Goal: Task Accomplishment & Management: Use online tool/utility

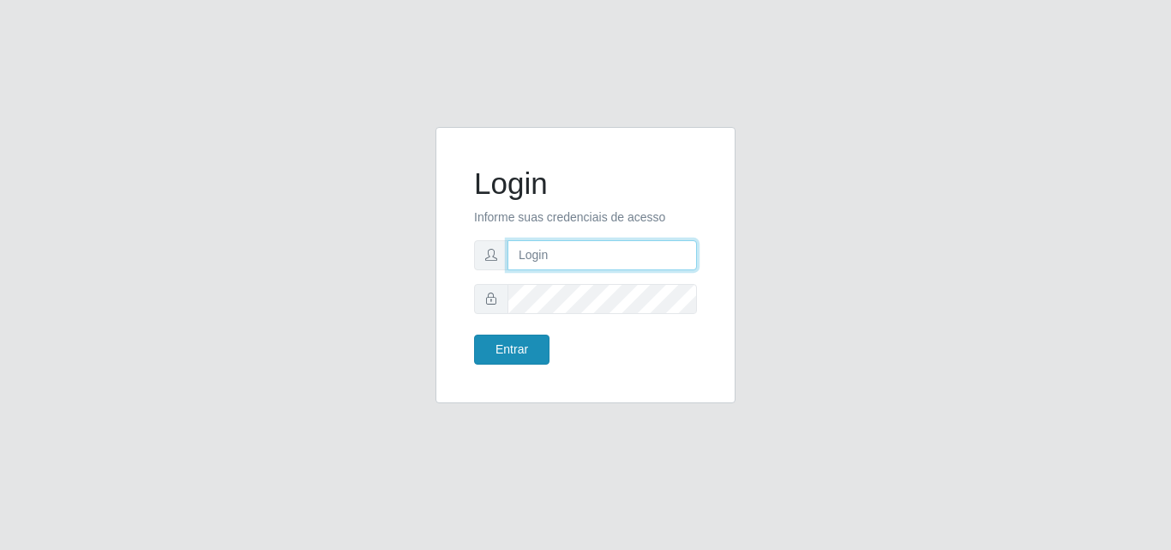
type input "[PERSON_NAME][EMAIL_ADDRESS][DOMAIN_NAME]"
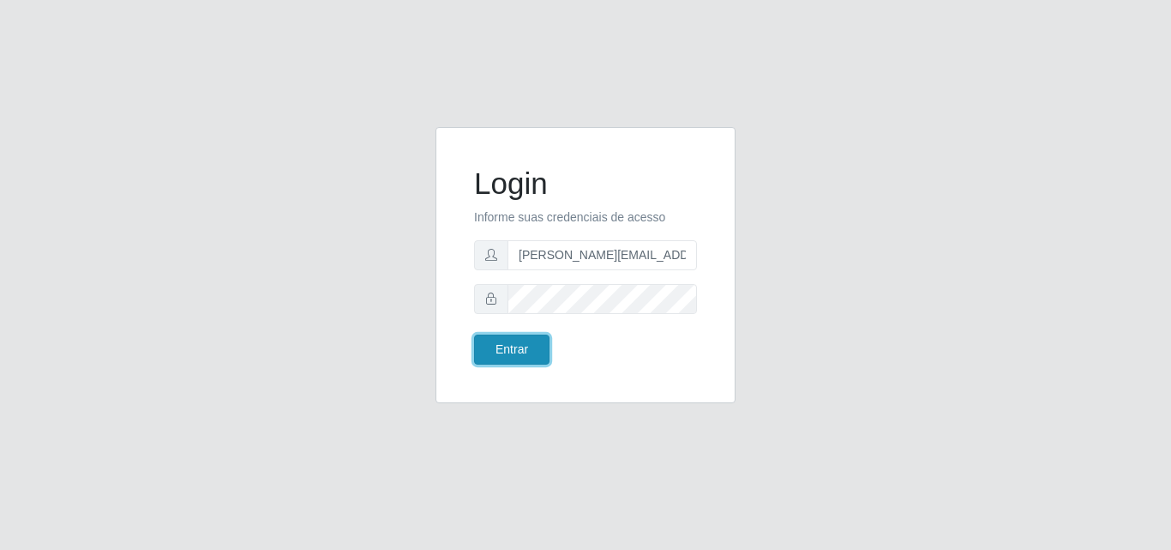
click at [526, 351] on button "Entrar" at bounding box center [511, 349] width 75 height 30
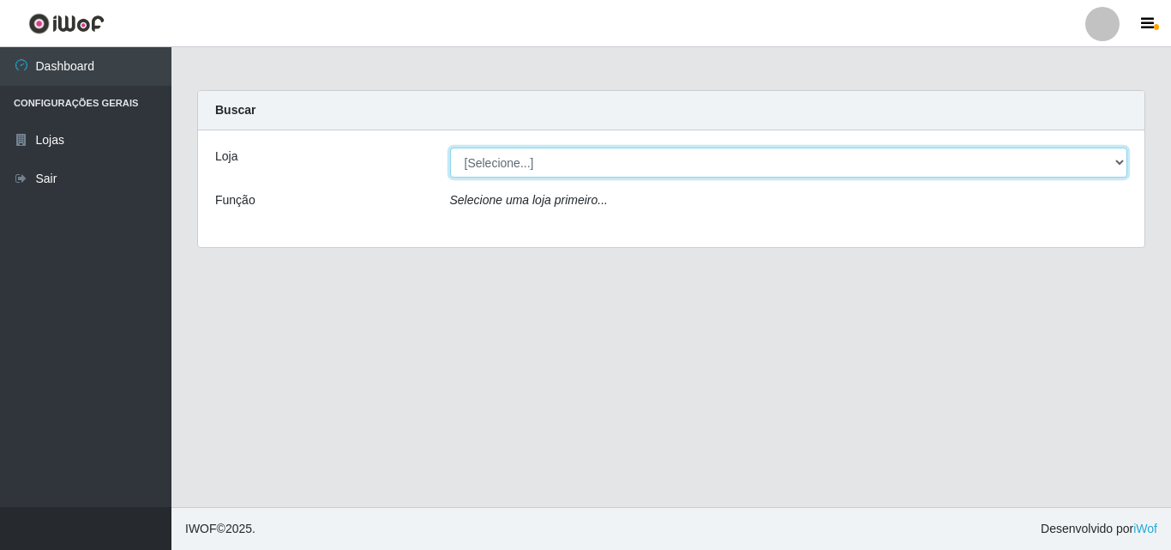
click at [530, 164] on select "[Selecione...] Extrabom - Loja 01 Centro de Distribuição" at bounding box center [789, 163] width 678 height 30
select select "435"
click at [450, 148] on select "[Selecione...] Extrabom - Loja 01 Centro de Distribuição" at bounding box center [789, 163] width 678 height 30
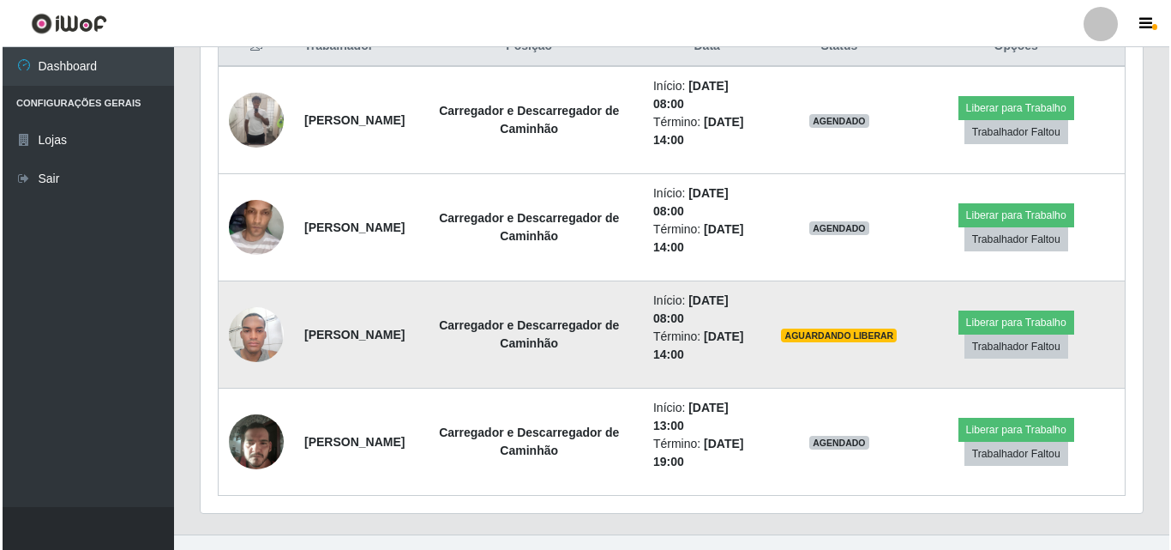
scroll to position [686, 0]
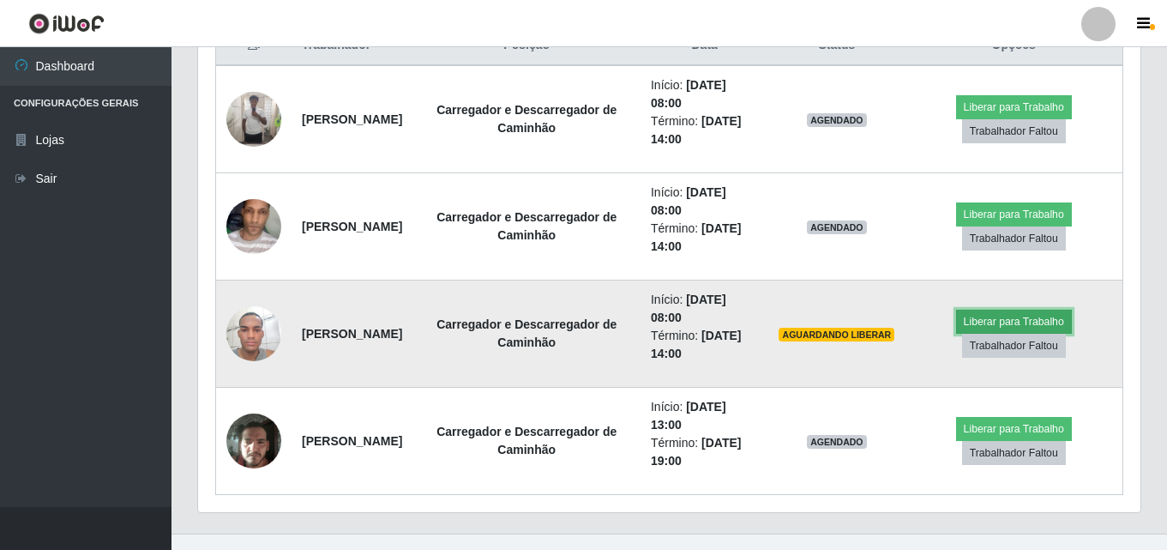
click at [1023, 321] on button "Liberar para Trabalho" at bounding box center [1014, 322] width 116 height 24
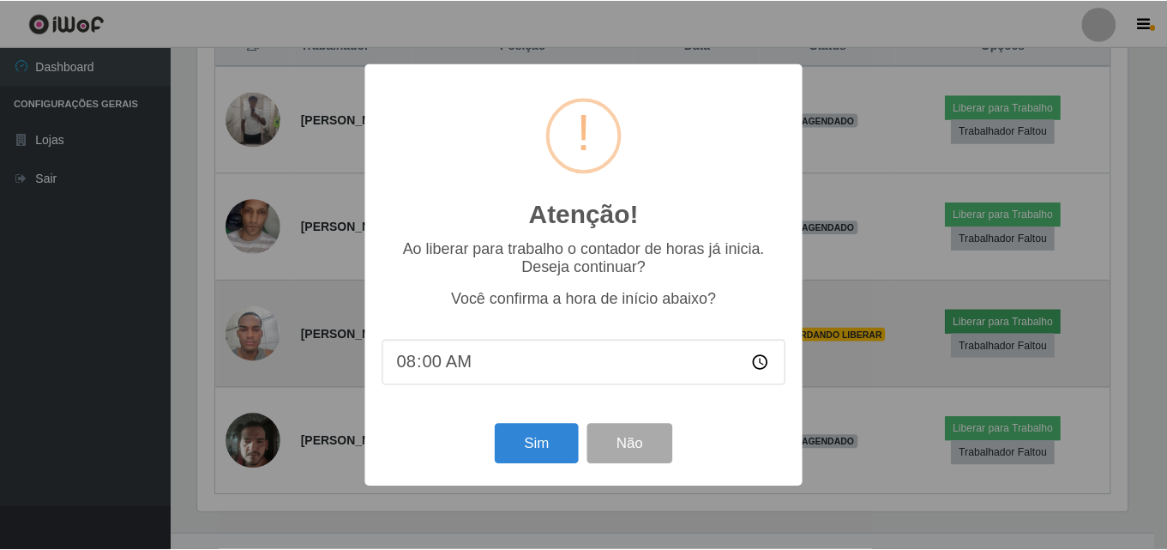
scroll to position [356, 934]
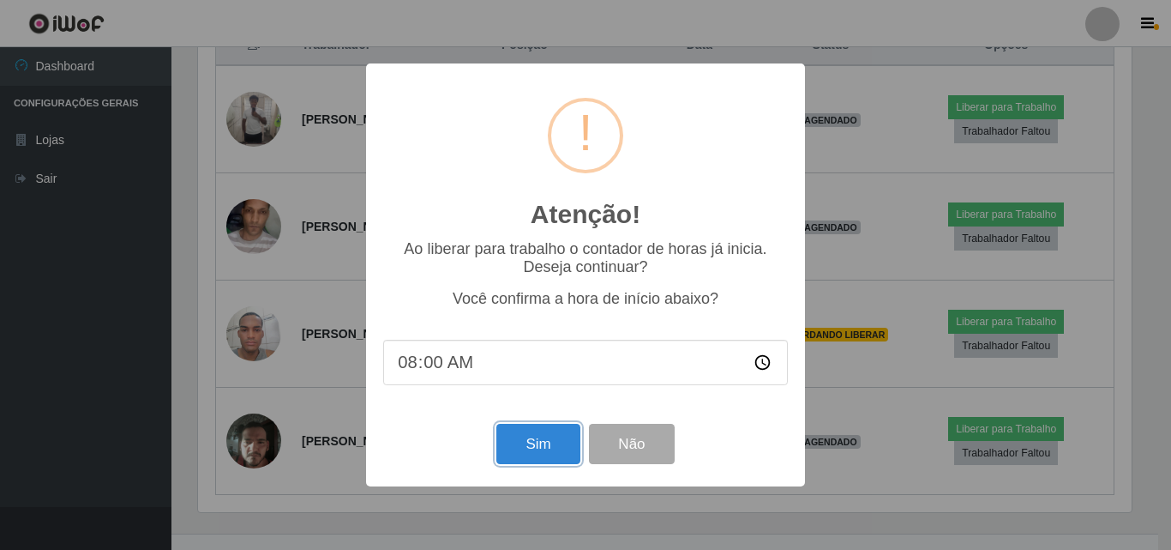
drag, startPoint x: 533, startPoint y: 446, endPoint x: 657, endPoint y: 359, distance: 151.5
click at [657, 359] on div "Atenção! × Ao liberar para trabalho o contador de horas já inicia. Deseja conti…" at bounding box center [585, 274] width 439 height 422
click at [521, 448] on button "Sim" at bounding box center [538, 444] width 83 height 40
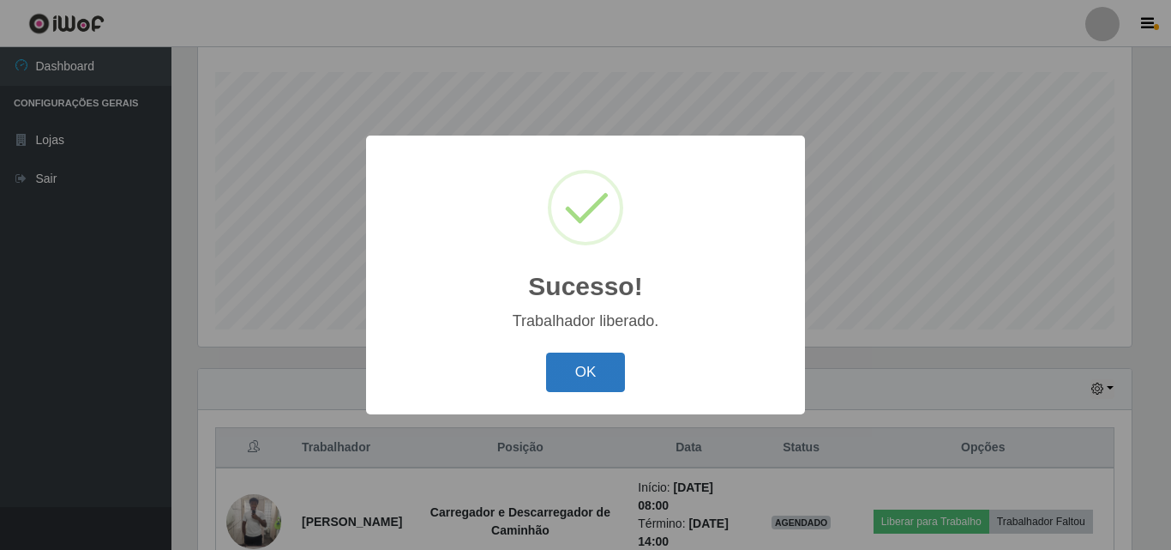
click at [573, 375] on button "OK" at bounding box center [586, 372] width 80 height 40
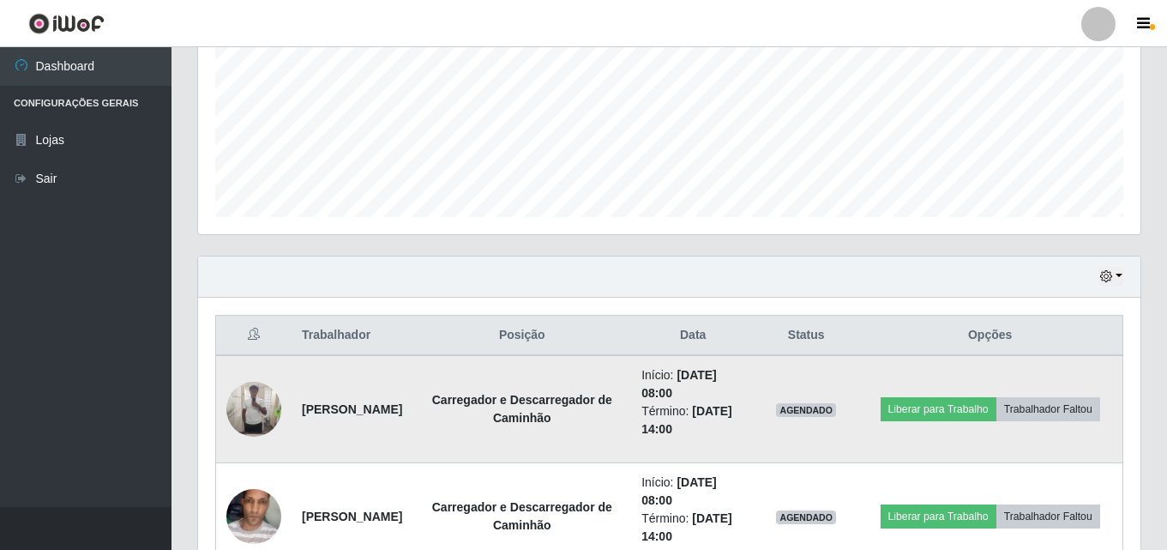
scroll to position [627, 0]
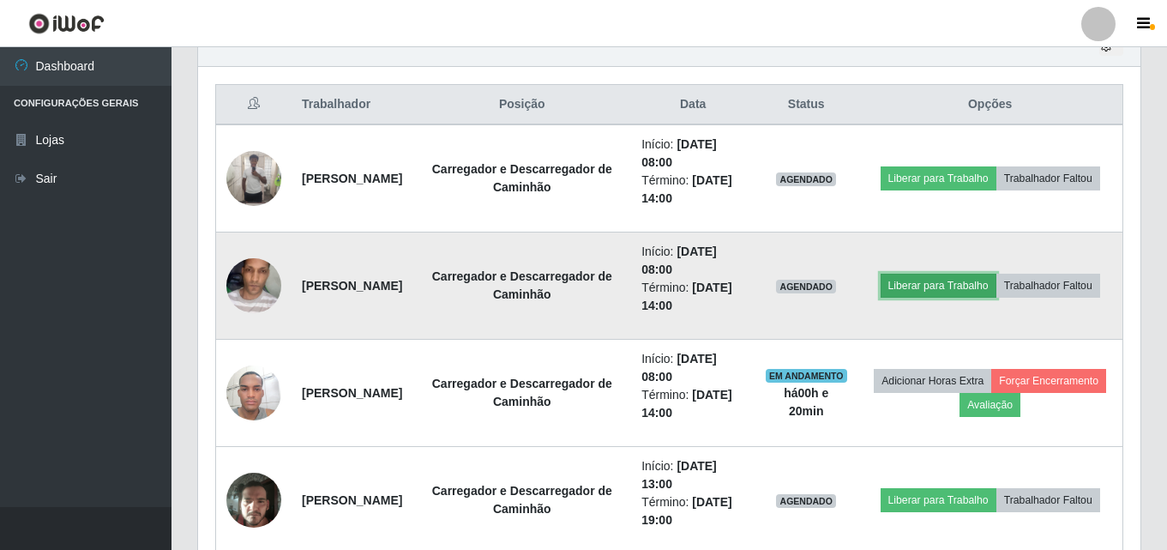
click at [965, 282] on button "Liberar para Trabalho" at bounding box center [939, 286] width 116 height 24
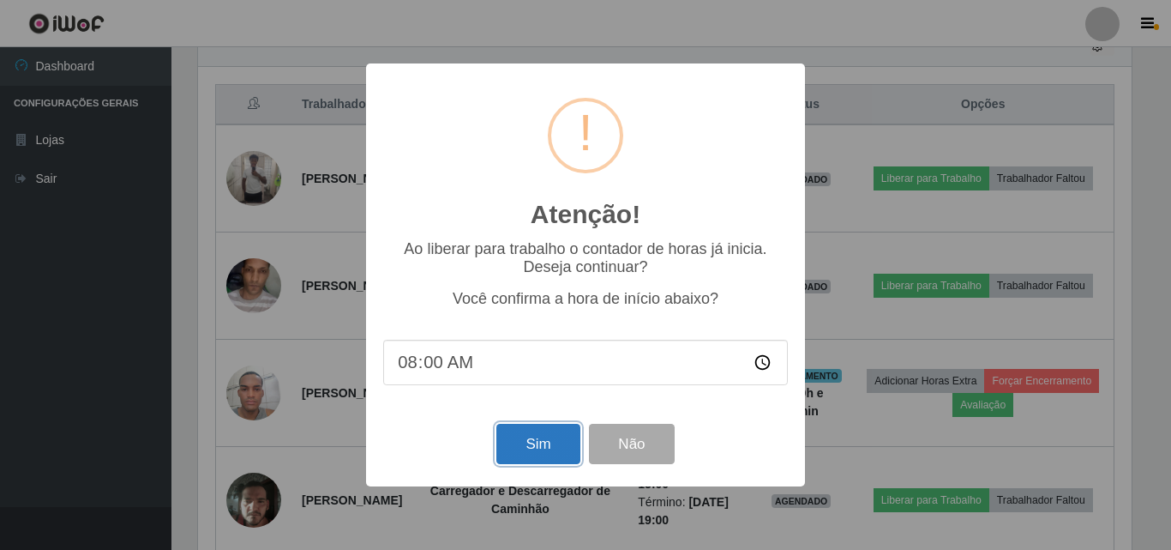
click at [542, 451] on button "Sim" at bounding box center [538, 444] width 83 height 40
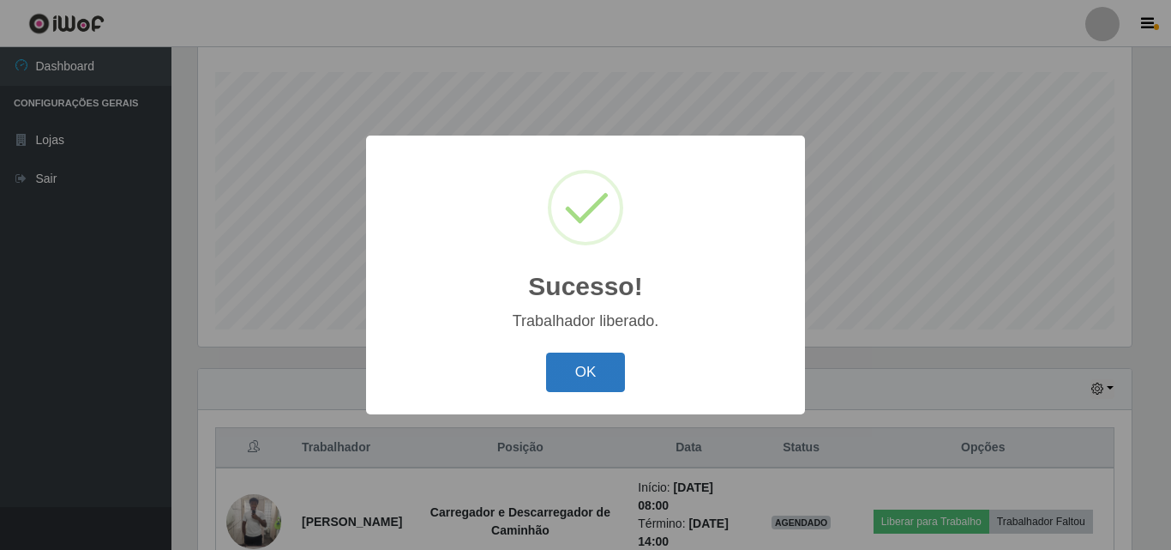
click at [608, 369] on button "OK" at bounding box center [586, 372] width 80 height 40
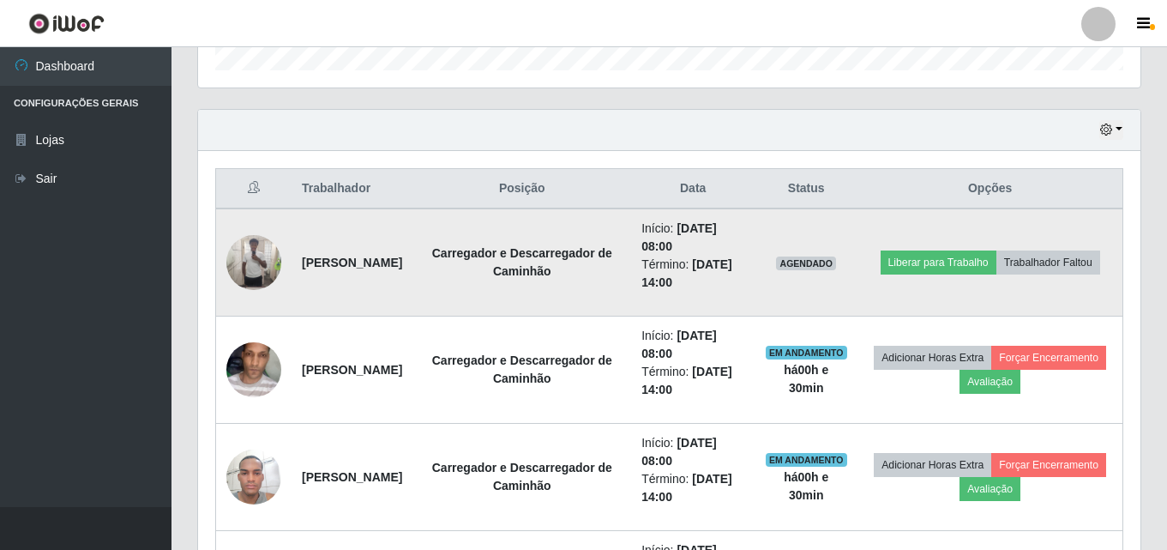
scroll to position [541, 0]
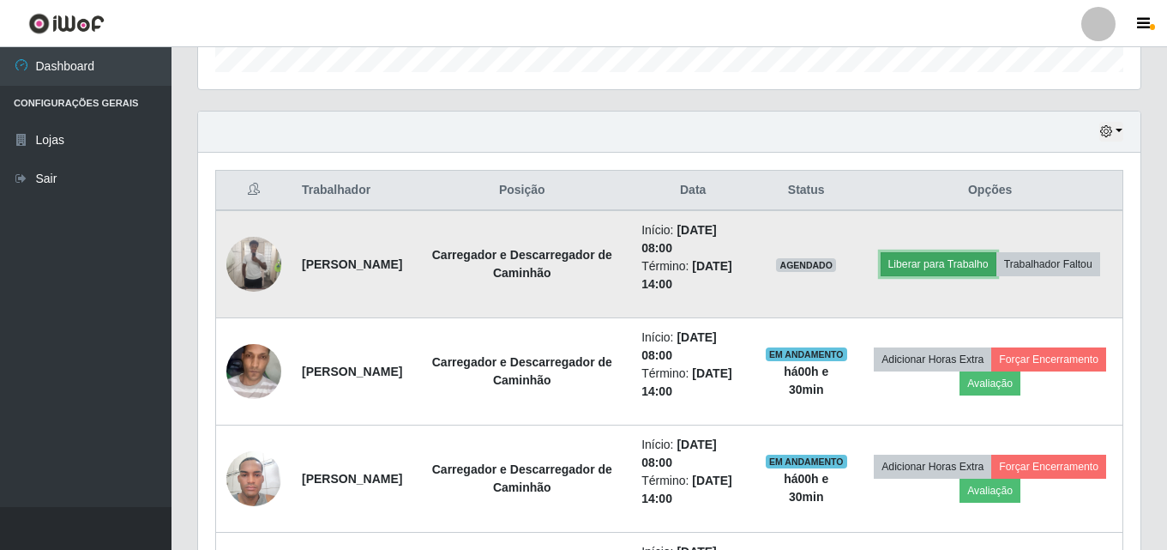
click at [961, 269] on button "Liberar para Trabalho" at bounding box center [939, 264] width 116 height 24
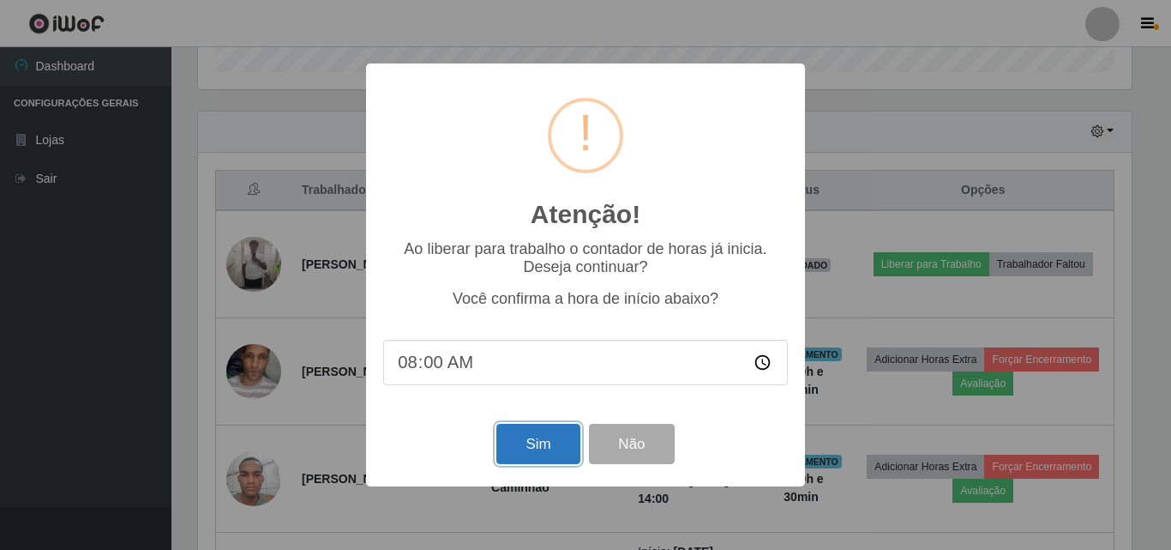
click at [527, 442] on button "Sim" at bounding box center [538, 444] width 83 height 40
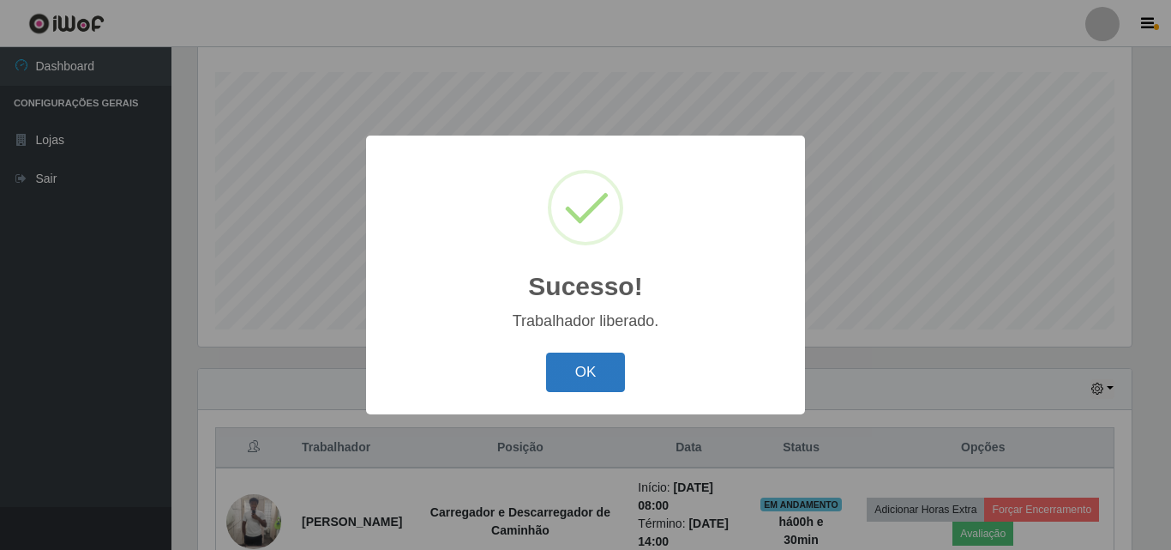
click at [592, 382] on button "OK" at bounding box center [586, 372] width 80 height 40
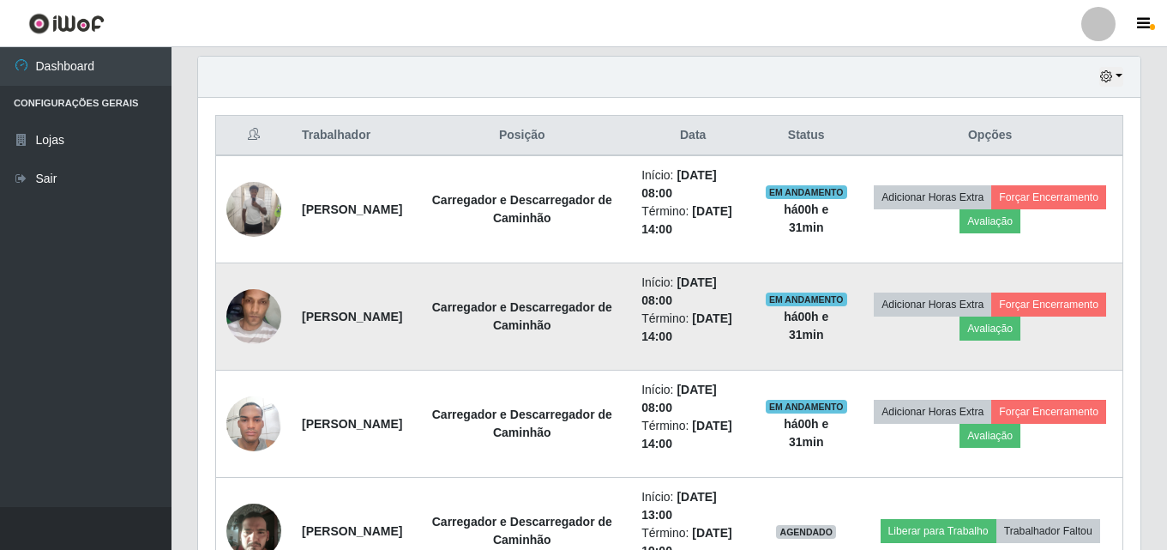
scroll to position [627, 0]
